Goal: Navigation & Orientation: Find specific page/section

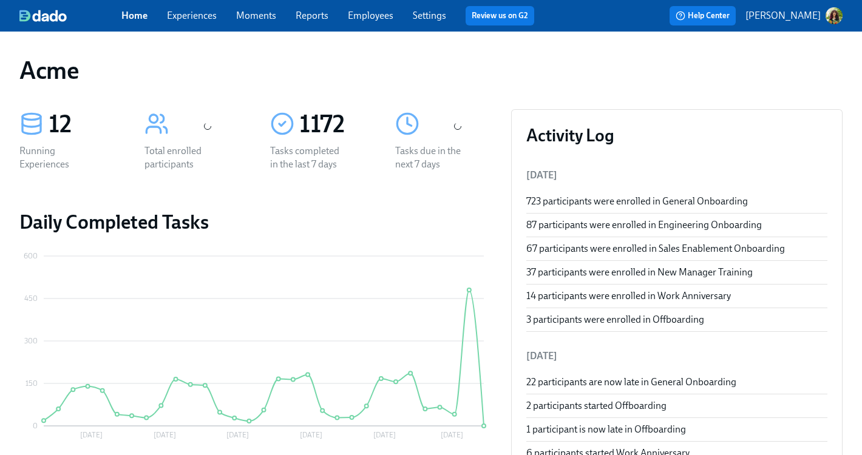
click at [259, 19] on link "Moments" at bounding box center [256, 16] width 40 height 12
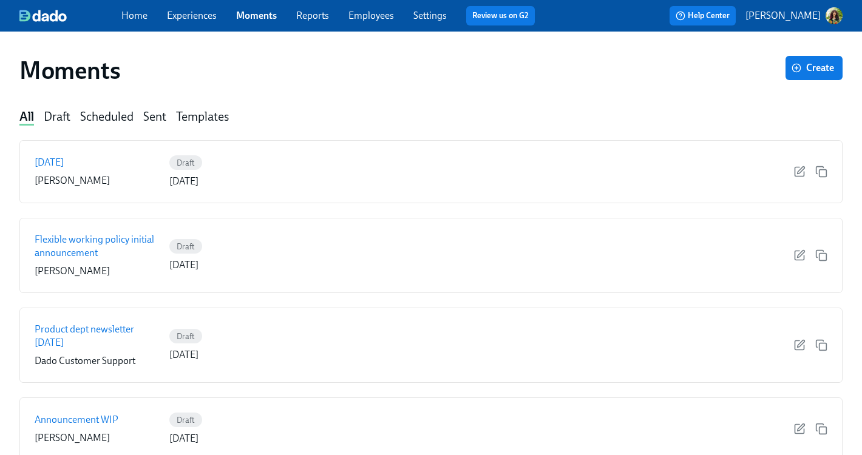
drag, startPoint x: 185, startPoint y: 16, endPoint x: 194, endPoint y: 18, distance: 8.8
click at [185, 16] on link "Experiences" at bounding box center [192, 16] width 50 height 12
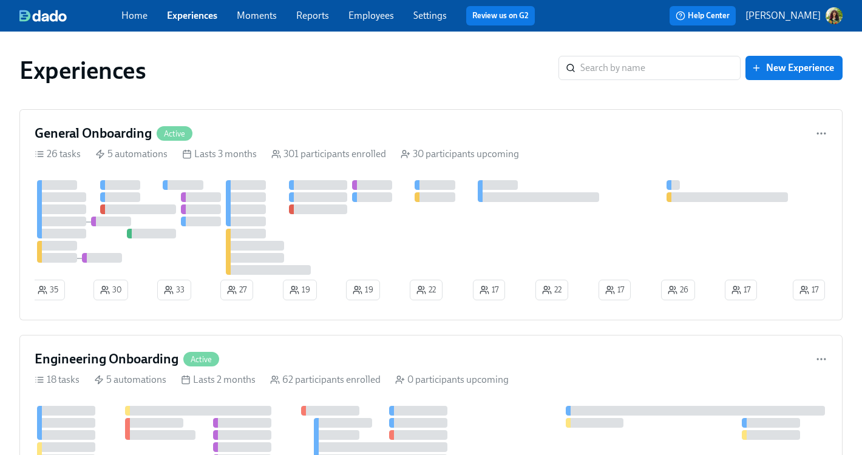
click at [262, 16] on link "Moments" at bounding box center [257, 16] width 40 height 12
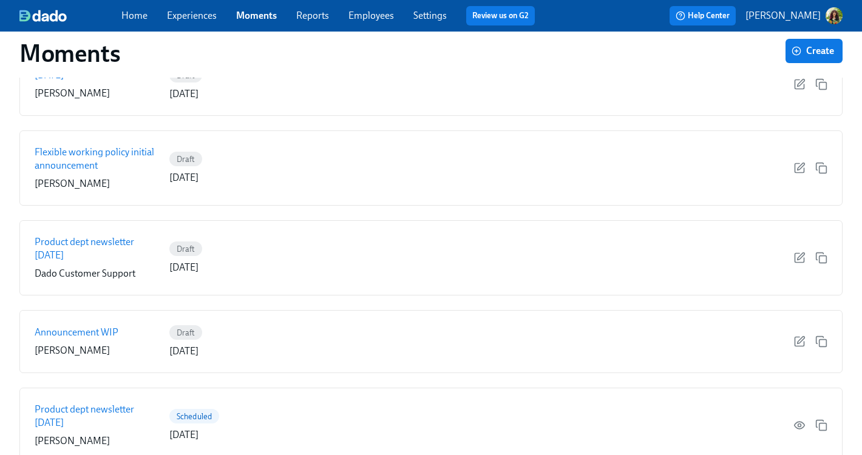
scroll to position [202, 0]
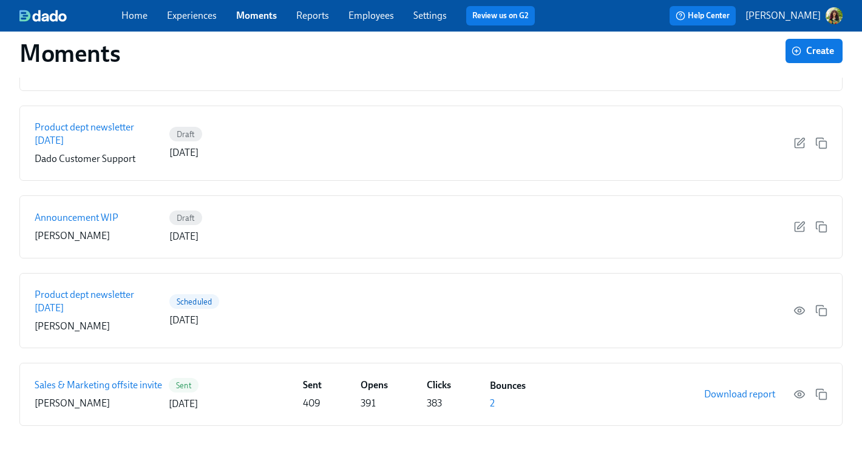
drag, startPoint x: 195, startPoint y: 17, endPoint x: 203, endPoint y: 17, distance: 7.3
click at [195, 17] on link "Experiences" at bounding box center [192, 16] width 50 height 12
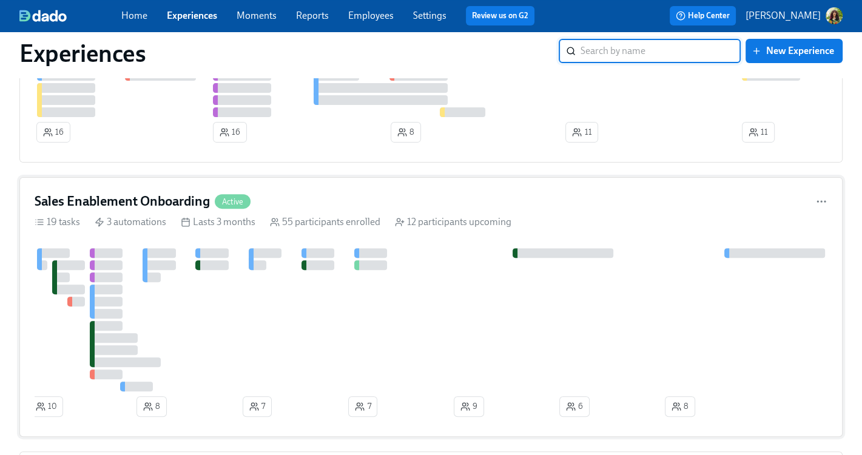
scroll to position [394, 0]
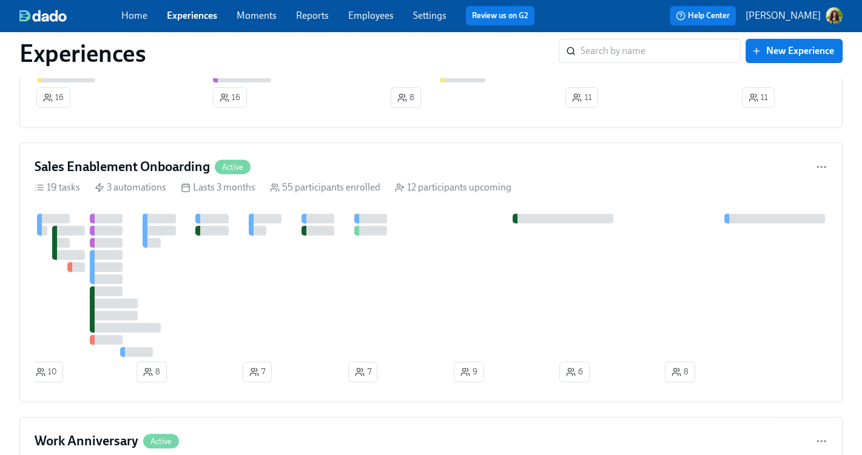
click at [252, 15] on link "Moments" at bounding box center [257, 16] width 40 height 12
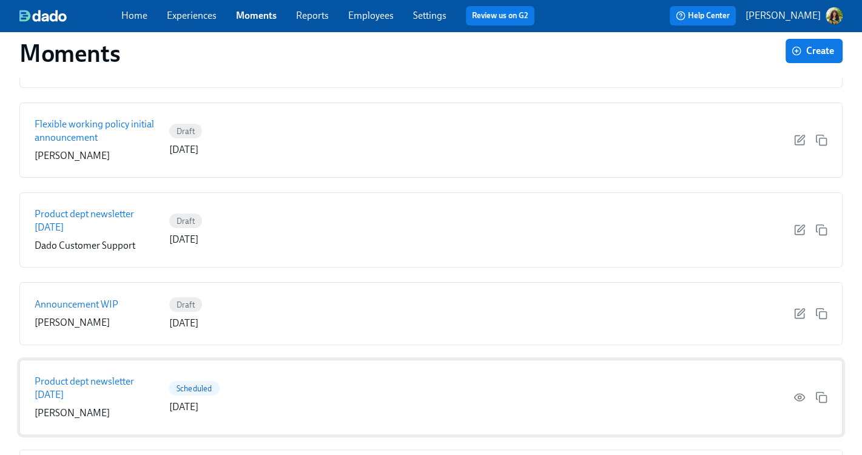
scroll to position [200, 0]
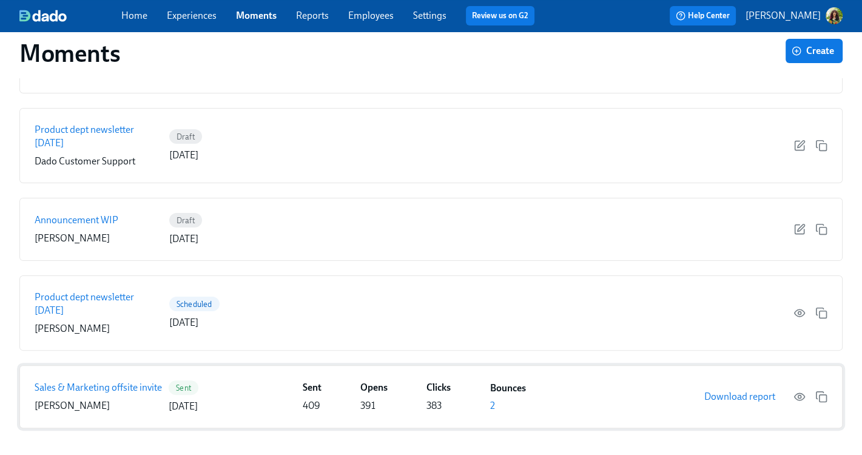
click at [108, 387] on p "Sales & Marketing offsite invite" at bounding box center [98, 387] width 127 height 13
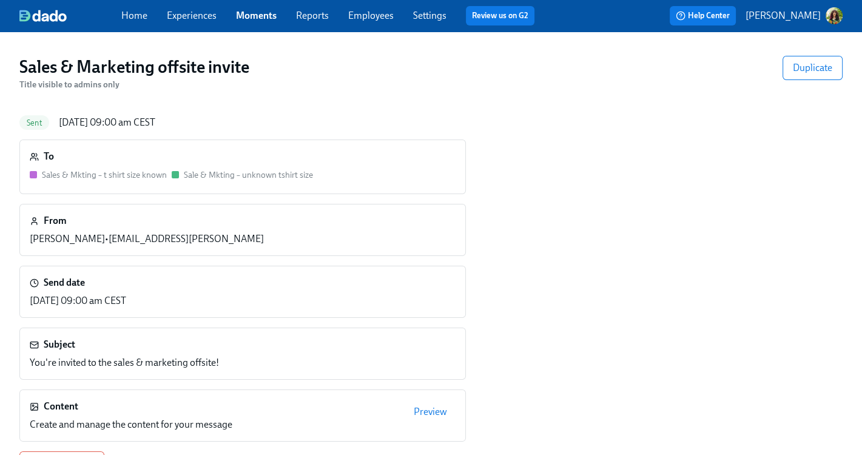
click at [442, 413] on span "Preview" at bounding box center [430, 412] width 33 height 12
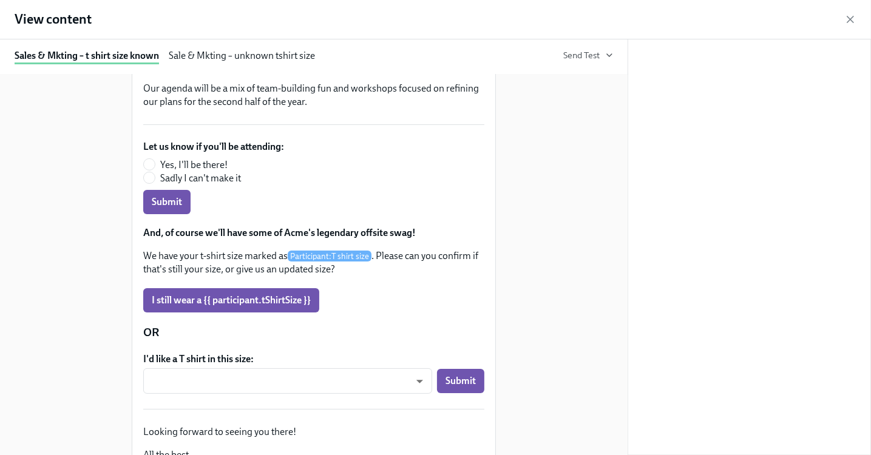
scroll to position [174, 0]
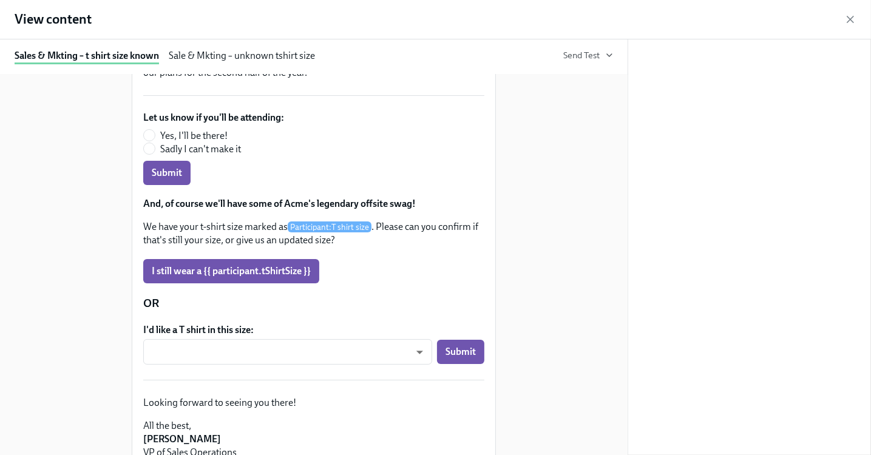
click at [279, 54] on div "Sale & Mkting – unknown tshirt size" at bounding box center [242, 56] width 146 height 15
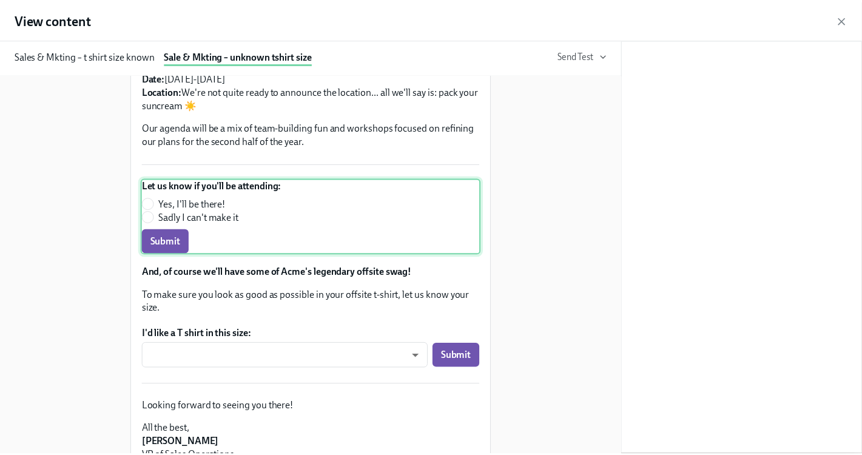
scroll to position [0, 0]
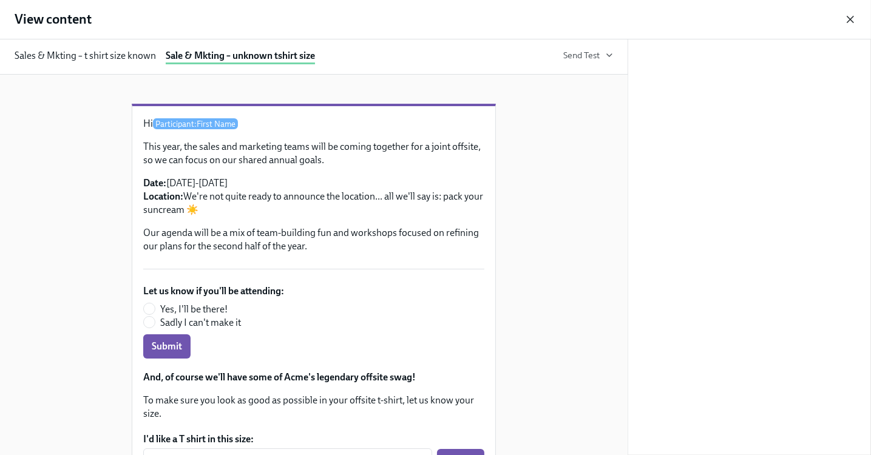
click at [848, 19] on icon "button" at bounding box center [850, 19] width 12 height 12
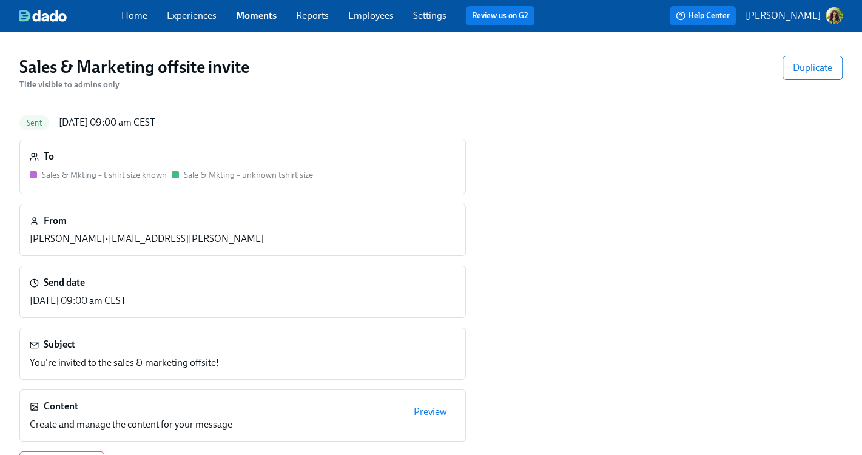
click at [259, 19] on link "Moments" at bounding box center [256, 16] width 41 height 12
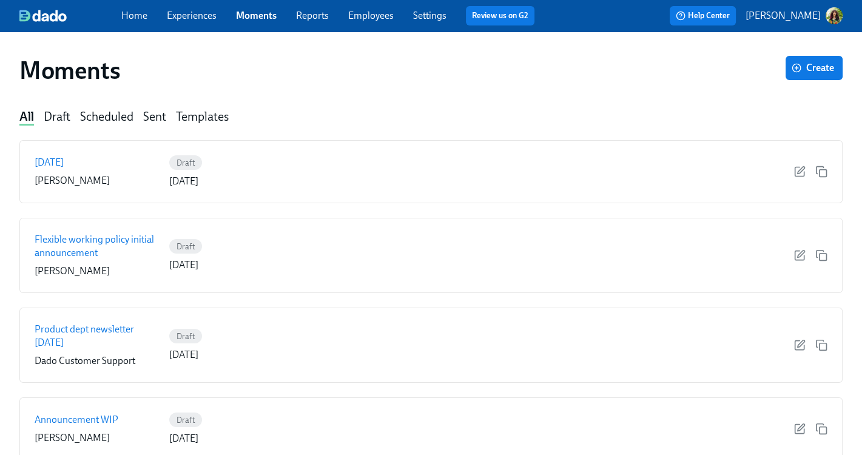
click at [219, 113] on div "Templates" at bounding box center [202, 117] width 53 height 16
